Goal: Complete application form: Complete application form

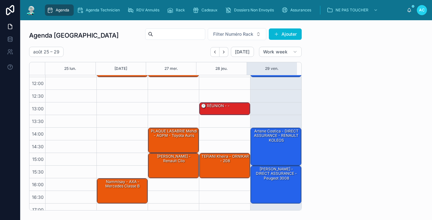
scroll to position [93, 0]
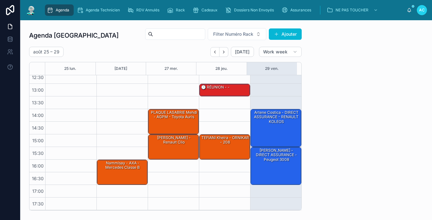
click at [31, 8] on img at bounding box center [30, 10] width 11 height 10
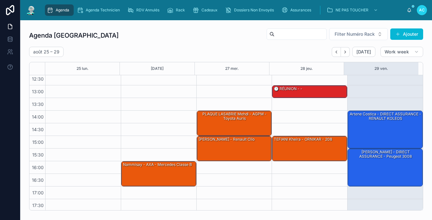
scroll to position [93, 0]
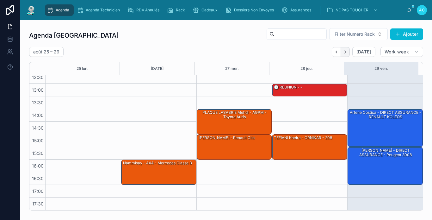
click at [343, 51] on icon "Next" at bounding box center [345, 52] width 5 height 5
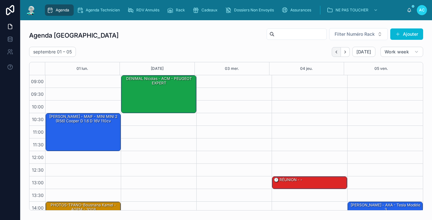
click at [333, 55] on button "Back" at bounding box center [336, 52] width 9 height 10
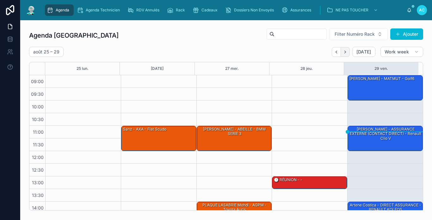
click at [343, 52] on icon "Next" at bounding box center [345, 52] width 5 height 5
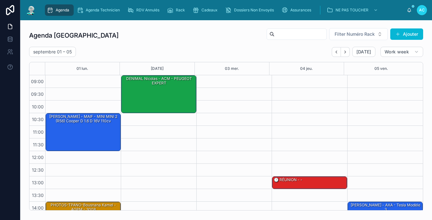
click at [35, 12] on img at bounding box center [30, 10] width 11 height 10
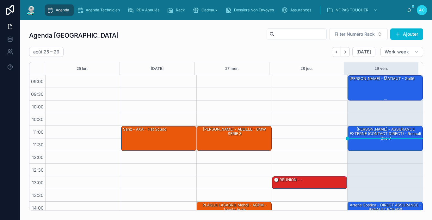
click at [372, 91] on div "[PERSON_NAME] - MATMUT - Golf6" at bounding box center [385, 88] width 73 height 24
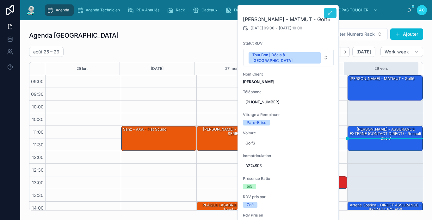
click at [327, 14] on button at bounding box center [330, 13] width 13 height 10
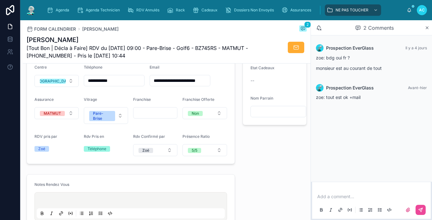
scroll to position [222, 0]
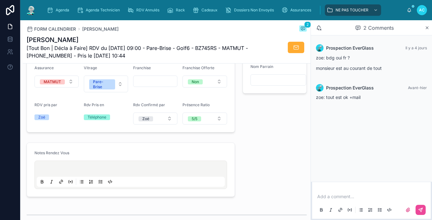
click at [34, 11] on img at bounding box center [30, 10] width 11 height 10
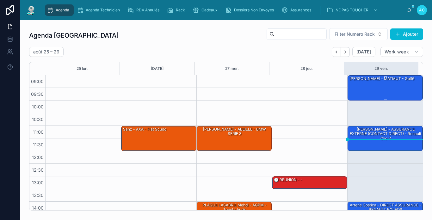
click at [369, 92] on div "[PERSON_NAME] - MATMUT - Golf6" at bounding box center [385, 88] width 73 height 24
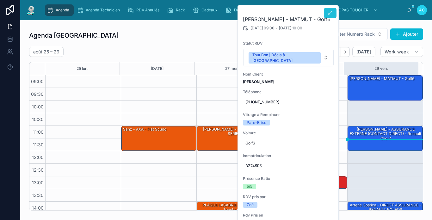
click at [331, 16] on button at bounding box center [330, 13] width 13 height 10
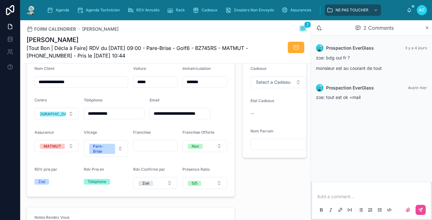
scroll to position [158, 0]
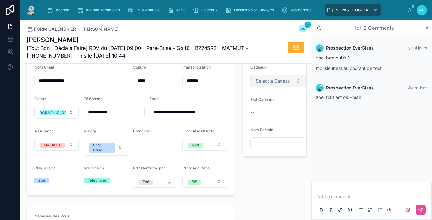
click at [262, 87] on button "Select a Cadeau" at bounding box center [279, 81] width 56 height 12
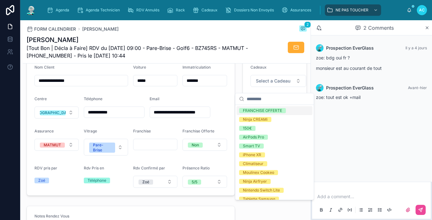
click at [265, 113] on div "FRANCHISE OFFERTE" at bounding box center [262, 110] width 39 height 5
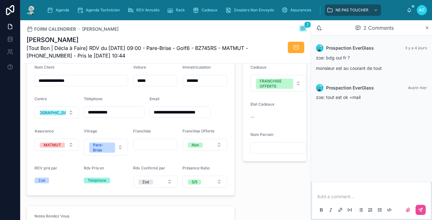
click at [251, 75] on button "FRANCHISE OFFERTE" at bounding box center [279, 83] width 56 height 17
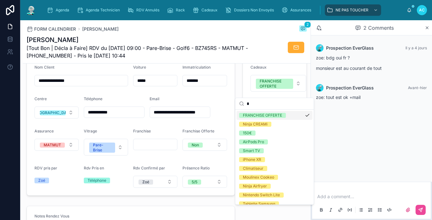
click at [277, 116] on div "FRANCHISE OFFERTE" at bounding box center [262, 115] width 39 height 5
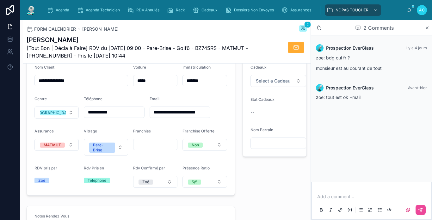
click at [273, 55] on div "Pierre Almendros [Tout Bon | Décla à Faire] RDV du 29/08/2025 09:00 - Pare-Bris…" at bounding box center [167, 47] width 280 height 24
click at [267, 84] on span "Select a Cadeau" at bounding box center [273, 81] width 34 height 6
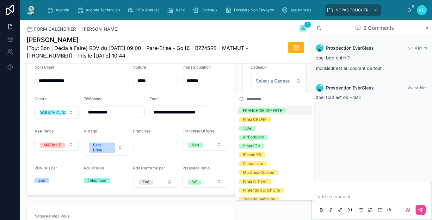
click at [272, 109] on div "FRANCHISE OFFERTE" at bounding box center [262, 110] width 39 height 5
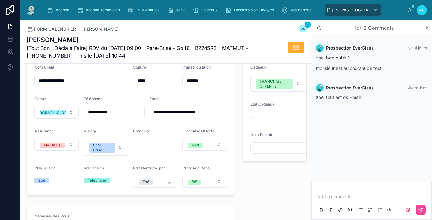
click at [278, 69] on form "Cadeaux FRANCHISE OFFERTE Etat Cadeaux -- Nom Parrain" at bounding box center [275, 109] width 64 height 104
click at [153, 149] on input "text" at bounding box center [156, 144] width 44 height 9
type input "**"
type input "*"
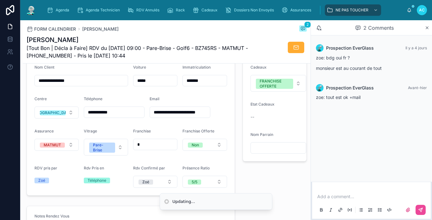
type input "*"
click at [174, 133] on form "**********" at bounding box center [131, 126] width 208 height 138
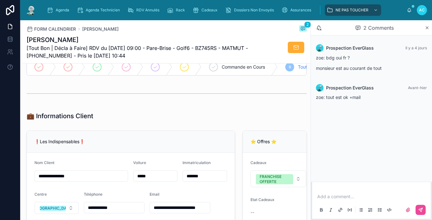
scroll to position [0, 0]
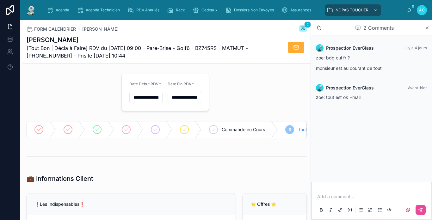
click at [76, 86] on div at bounding box center [70, 92] width 95 height 42
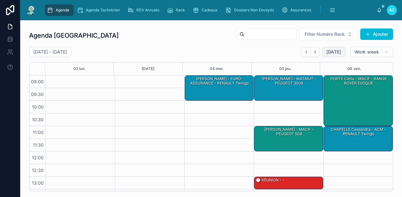
click at [335, 52] on span "[DATE]" at bounding box center [334, 52] width 15 height 6
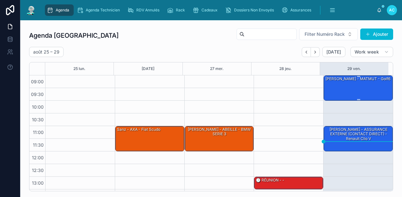
click at [349, 82] on div "[PERSON_NAME] - MATMUT - Golf6" at bounding box center [358, 79] width 66 height 6
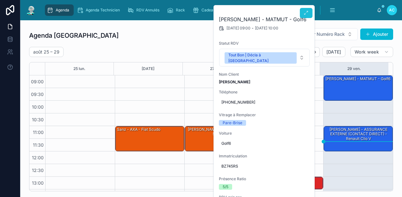
click at [302, 16] on button at bounding box center [306, 13] width 13 height 10
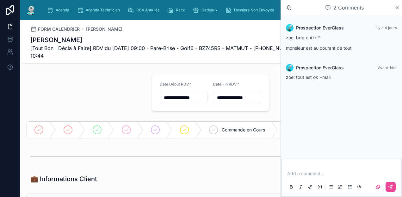
scroll to position [32, 0]
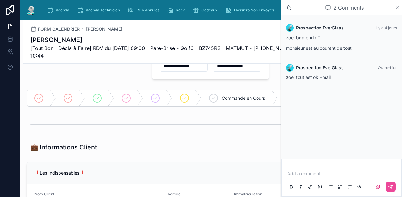
click at [398, 7] on icon at bounding box center [397, 7] width 3 height 3
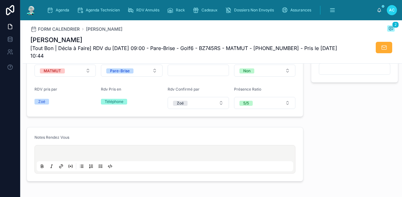
scroll to position [222, 0]
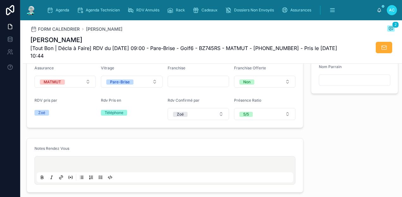
click at [214, 82] on input "text" at bounding box center [198, 81] width 61 height 9
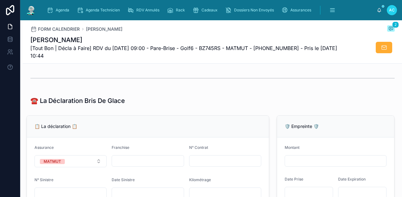
scroll to position [385, 0]
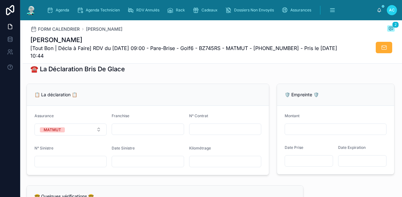
click at [150, 134] on input "text" at bounding box center [148, 129] width 72 height 9
type input "*"
type input "**"
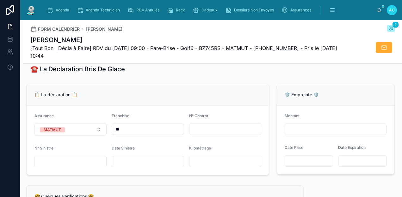
type input "**********"
click at [228, 133] on input "text" at bounding box center [226, 129] width 72 height 9
type input "**********"
click at [64, 164] on input "text" at bounding box center [71, 161] width 72 height 9
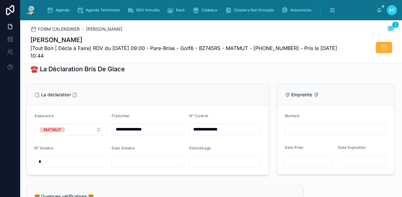
type input "*"
click at [142, 167] on div at bounding box center [148, 161] width 72 height 11
click at [151, 168] on div "**********" at bounding box center [201, 98] width 402 height 197
type input "**********"
click at [199, 185] on li "Updating..." at bounding box center [201, 178] width 113 height 17
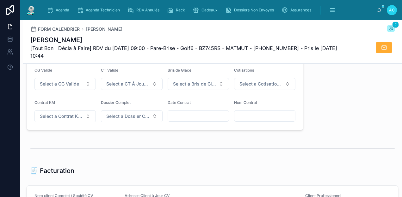
scroll to position [544, 0]
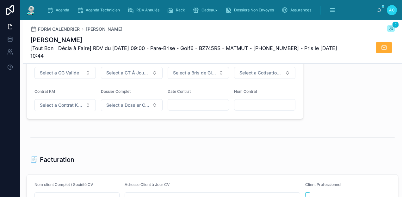
click at [64, 84] on form "CG Valide Select a CG Valide CT Valide Select a CT À Jour & Sans BDG Bris de Gl…" at bounding box center [165, 84] width 276 height 70
click at [66, 76] on span "Select a CG Valide" at bounding box center [59, 73] width 39 height 6
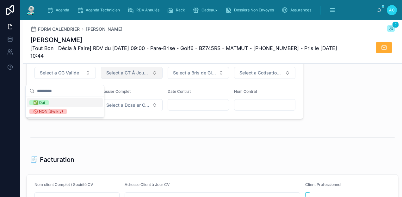
click at [47, 102] on span "✅ Oui" at bounding box center [38, 102] width 19 height 5
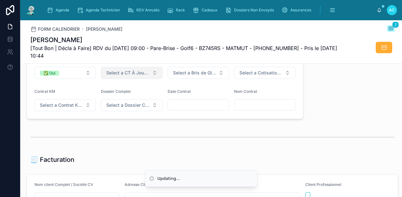
click at [112, 74] on span "Select a CT À Jour & Sans BDG" at bounding box center [127, 73] width 43 height 6
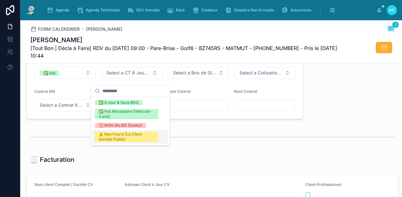
click at [124, 134] on div "⚠️ Non Fourni (Le Client Semble Fiable)" at bounding box center [127, 137] width 56 height 10
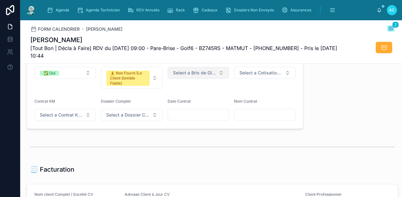
click at [189, 76] on span "Select a Bris de Glace" at bounding box center [194, 73] width 43 height 6
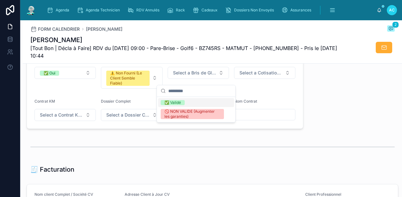
click at [186, 101] on div "✅ Validé" at bounding box center [196, 102] width 76 height 9
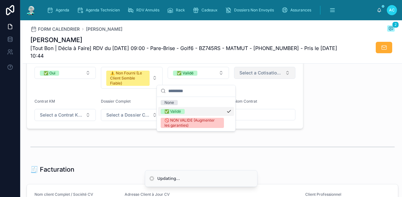
click at [257, 76] on span "Select a Cotisations à Jour" at bounding box center [261, 73] width 43 height 6
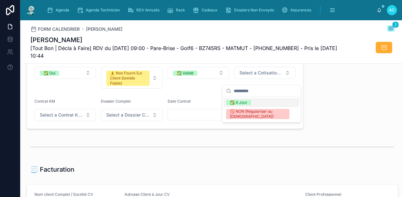
click at [241, 101] on div "✅ À Jour" at bounding box center [238, 102] width 17 height 5
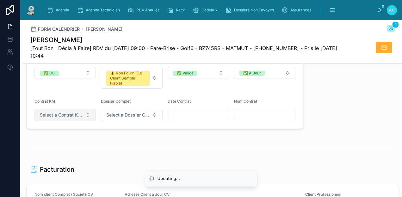
click at [75, 118] on span "Select a Contrat Kilométrique" at bounding box center [61, 115] width 43 height 6
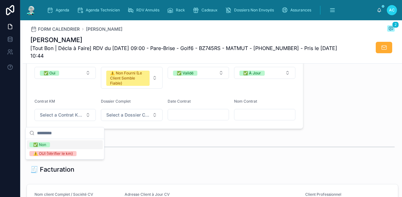
click at [47, 147] on span "✅ Non" at bounding box center [39, 144] width 21 height 5
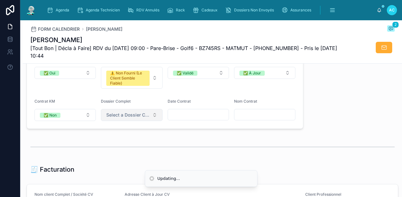
click at [118, 118] on span "Select a Dossier Client Complet" at bounding box center [127, 115] width 43 height 6
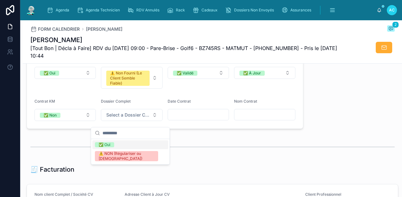
click at [104, 147] on div "✅ Oui" at bounding box center [105, 144] width 12 height 5
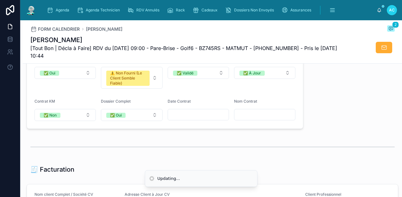
click at [169, 119] on input "text" at bounding box center [198, 114] width 61 height 9
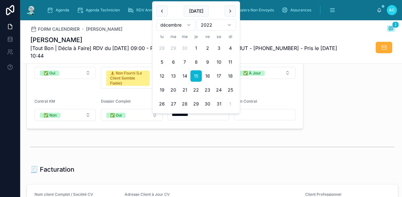
type input "**********"
click at [269, 119] on input "text" at bounding box center [264, 114] width 61 height 9
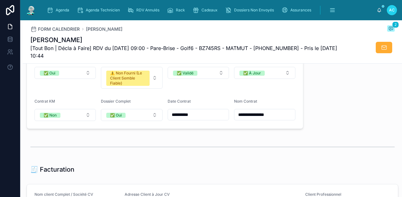
type input "**********"
click at [265, 119] on input "**********" at bounding box center [264, 114] width 61 height 9
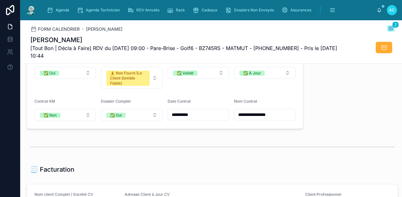
click at [265, 119] on input "**********" at bounding box center [264, 114] width 61 height 9
type input "**********"
click at [254, 128] on form "**********" at bounding box center [165, 88] width 276 height 79
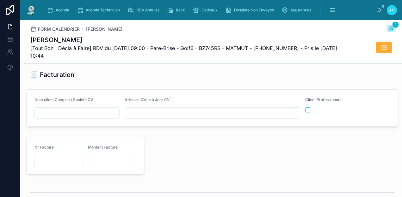
scroll to position [639, 0]
click at [71, 117] on input "text" at bounding box center [77, 112] width 84 height 9
paste input "**********"
type input "**********"
click at [153, 115] on input "text" at bounding box center [212, 112] width 175 height 9
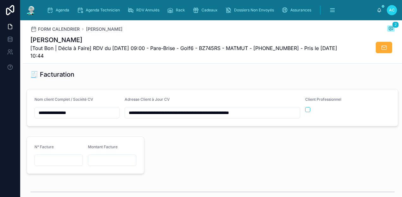
type input "**********"
click at [155, 142] on div at bounding box center [273, 155] width 250 height 42
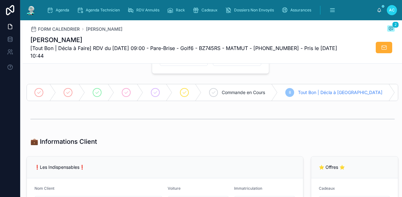
scroll to position [0, 0]
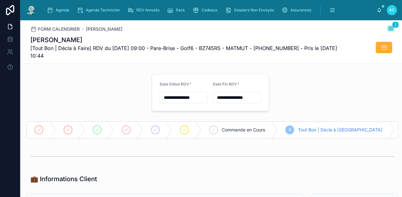
click at [33, 7] on img at bounding box center [30, 10] width 11 height 10
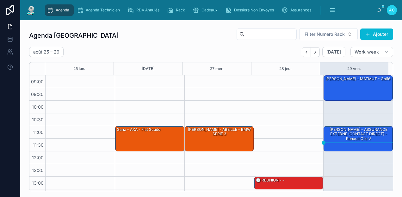
scroll to position [112, 0]
